Goal: Task Accomplishment & Management: Use online tool/utility

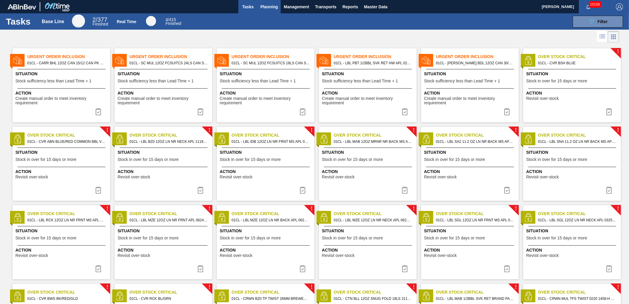
click at [273, 9] on span "Planning" at bounding box center [268, 6] width 17 height 7
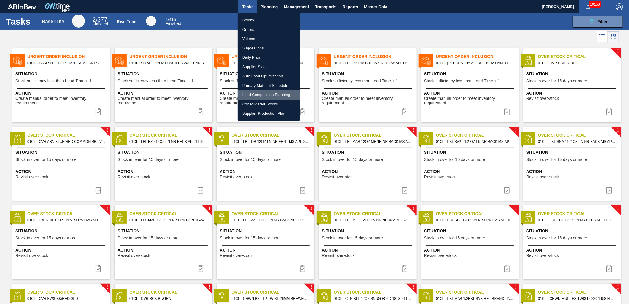
click at [263, 94] on li "Load Composition Planning" at bounding box center [268, 94] width 63 height 9
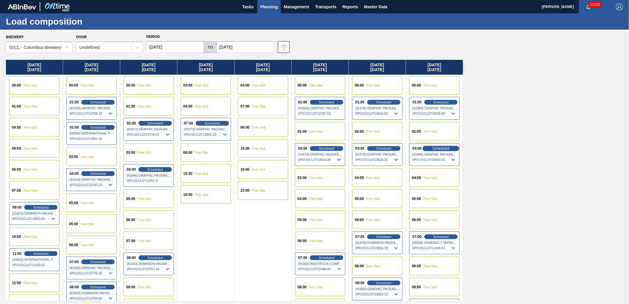
click at [440, 148] on span "Scheduled" at bounding box center [440, 148] width 17 height 4
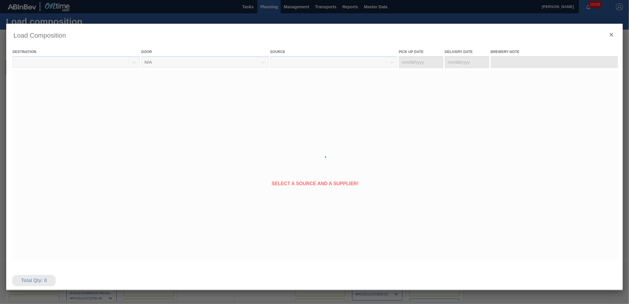
type Date "[DATE]"
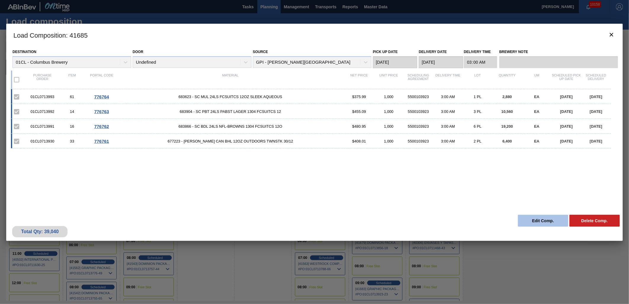
click at [539, 221] on button "Edit Comp." at bounding box center [543, 221] width 50 height 12
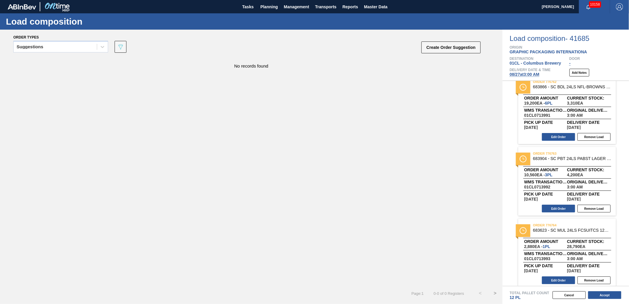
scroll to position [84, 0]
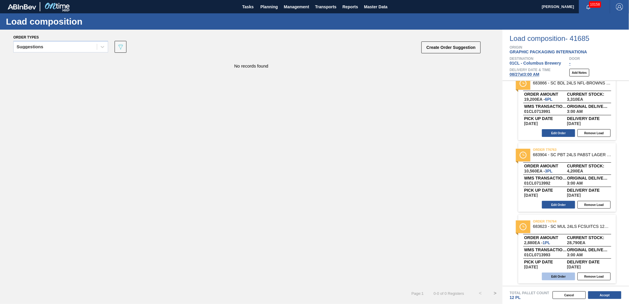
click at [560, 275] on button "Edit Order" at bounding box center [558, 276] width 33 height 8
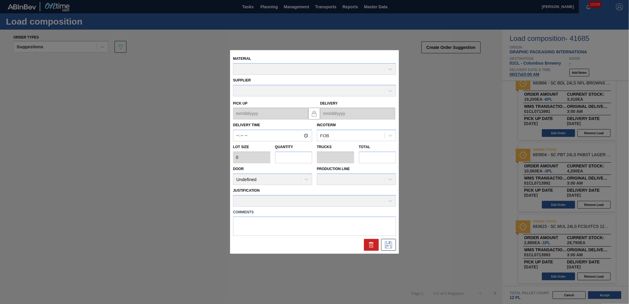
type input "03:00:00"
type input "2,880"
type input "1"
type input "0.038"
type input "2,880"
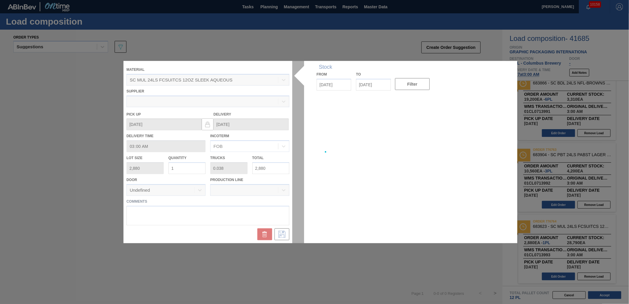
type up "[DATE]"
type input "[DATE]"
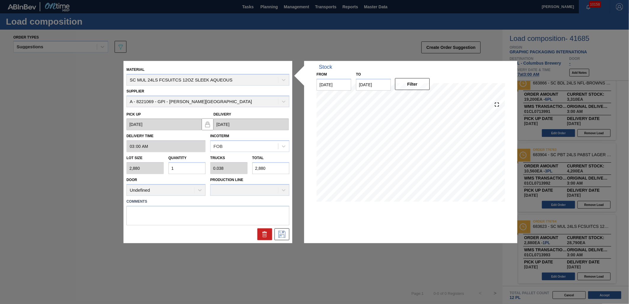
click at [191, 165] on input "1" at bounding box center [186, 168] width 37 height 12
type input "15"
type input "0.577"
type input "43,200"
type input "15"
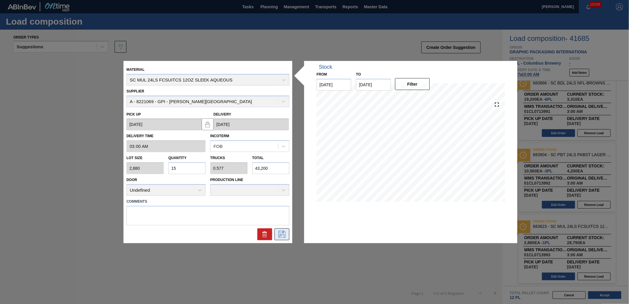
click at [288, 236] on button at bounding box center [281, 234] width 15 height 12
click at [285, 233] on icon at bounding box center [281, 233] width 9 height 7
